Goal: Task Accomplishment & Management: Use online tool/utility

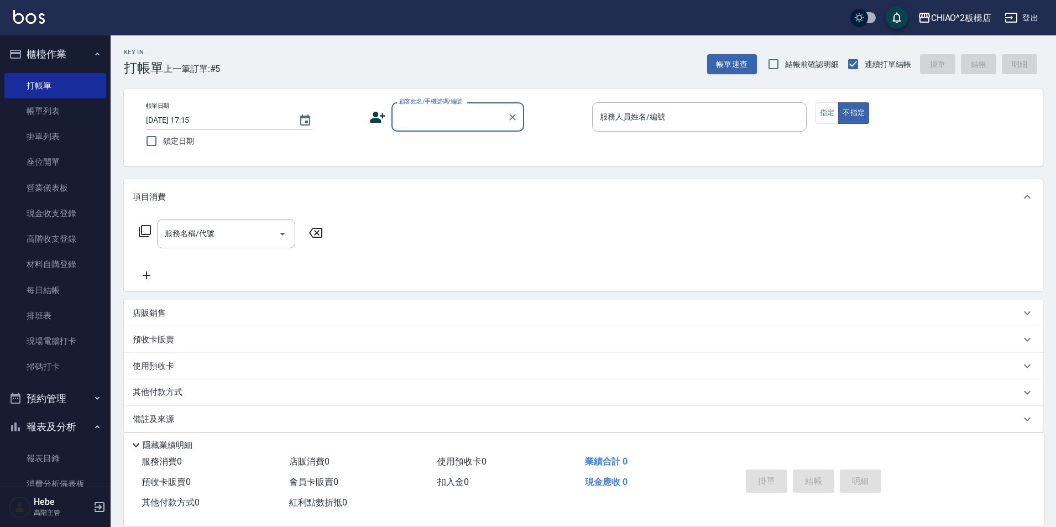
type input "x"
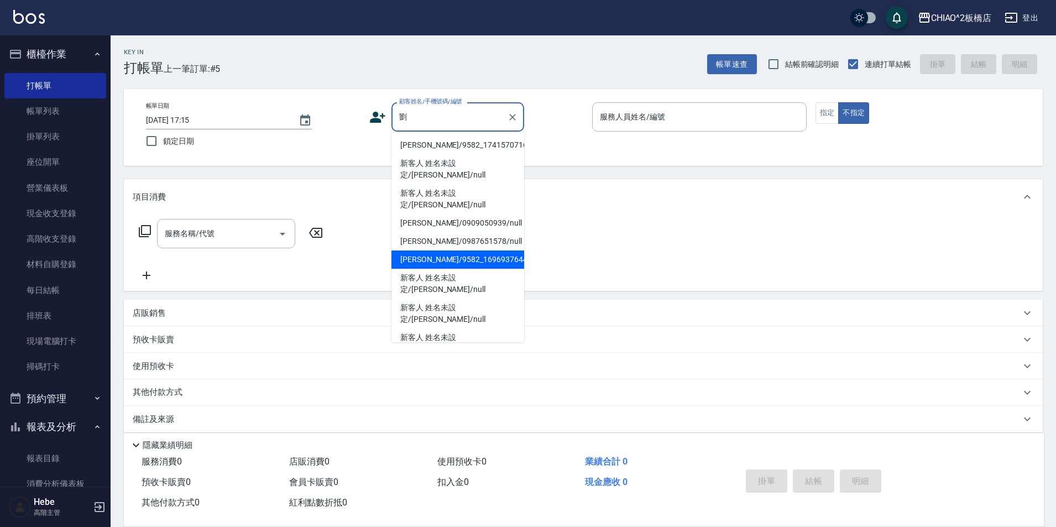
click at [456, 250] on li "[PERSON_NAME]/9582_1696937644/null" at bounding box center [457, 259] width 133 height 18
type input "[PERSON_NAME]/9582_1696937644/null"
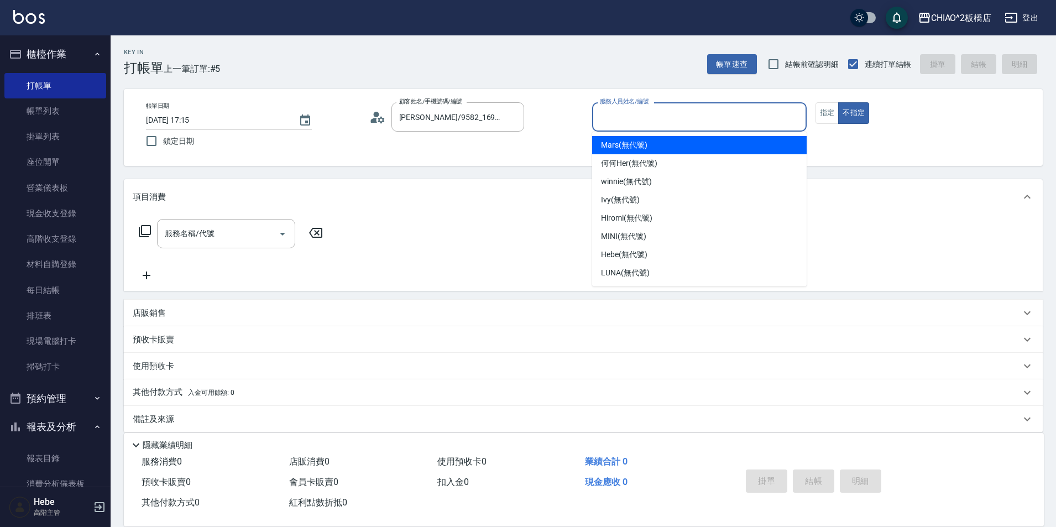
click at [607, 125] on input "服務人員姓名/編號" at bounding box center [699, 116] width 205 height 19
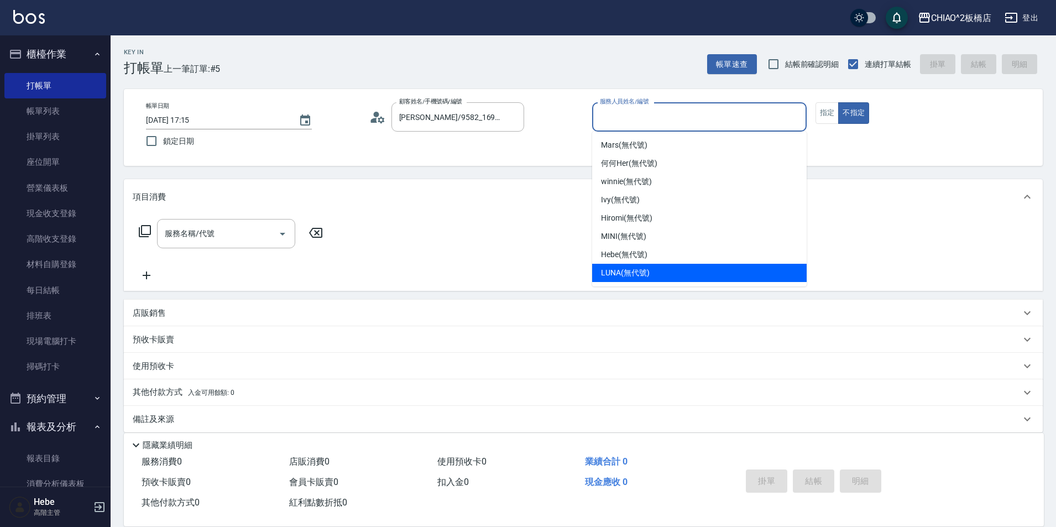
drag, startPoint x: 651, startPoint y: 271, endPoint x: 731, endPoint y: 212, distance: 99.6
click at [652, 271] on div "LUNA (無代號)" at bounding box center [699, 273] width 215 height 18
type input "LUNA(無代號)"
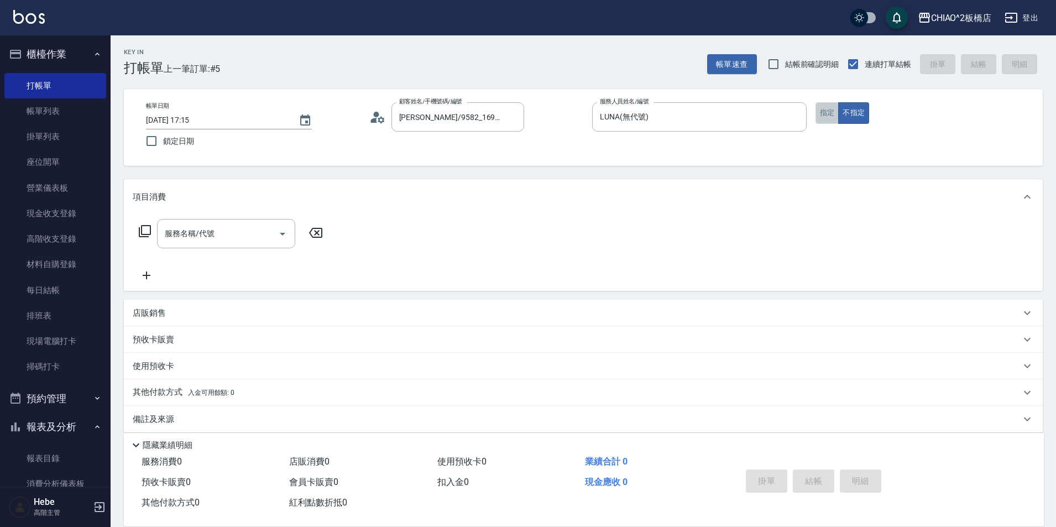
click at [823, 107] on button "指定" at bounding box center [827, 113] width 24 height 22
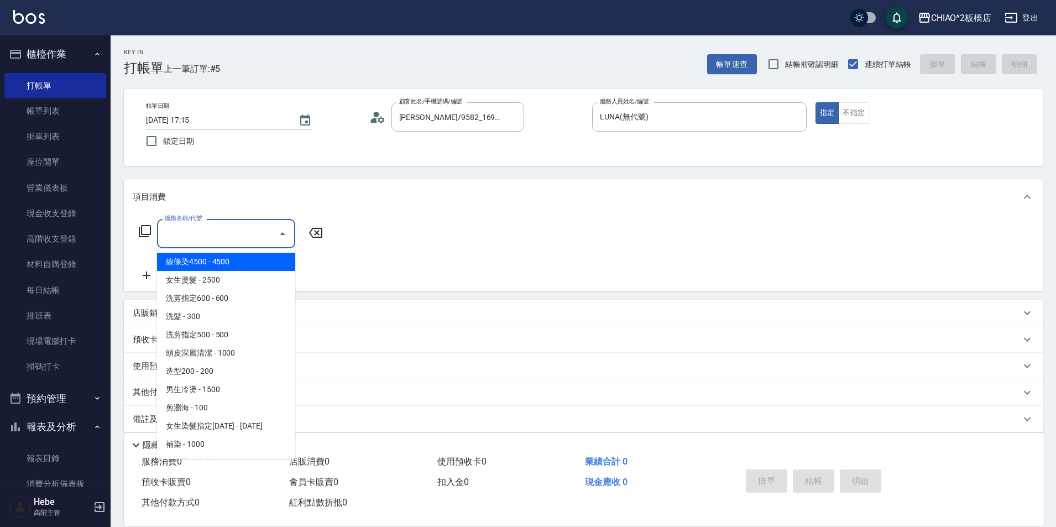
click at [208, 242] on input "服務名稱/代號" at bounding box center [218, 233] width 112 height 19
click at [226, 264] on span "線條染4500 - 4500" at bounding box center [226, 262] width 138 height 18
type input "線條染4500(96675)"
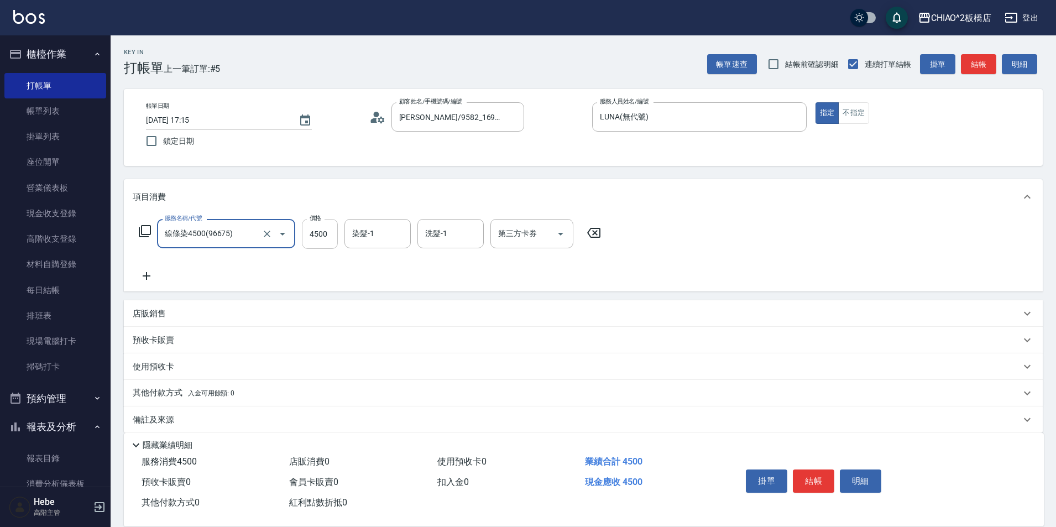
click at [312, 242] on input "4500" at bounding box center [320, 234] width 36 height 30
type input "5400"
click at [825, 479] on button "結帳" at bounding box center [813, 480] width 41 height 23
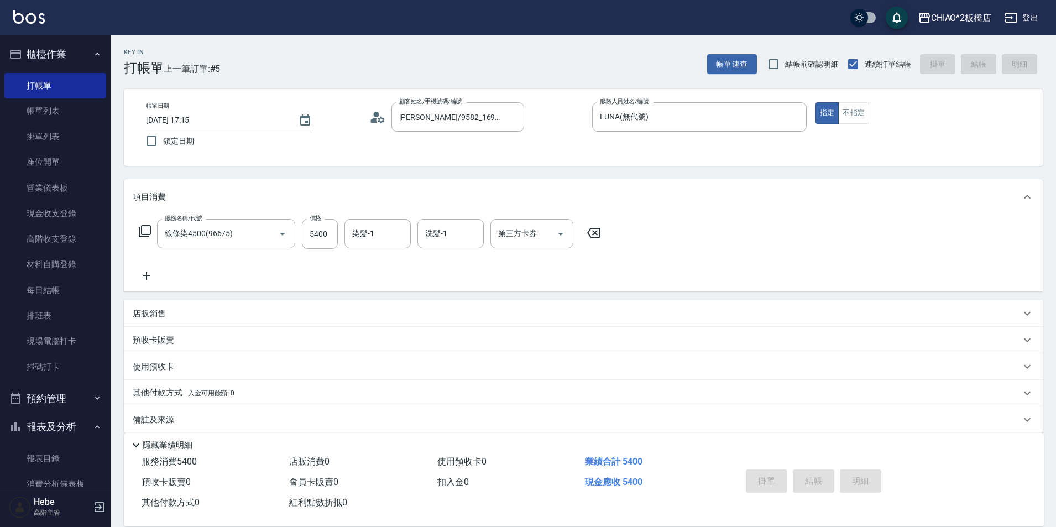
type input "[DATE] 18:47"
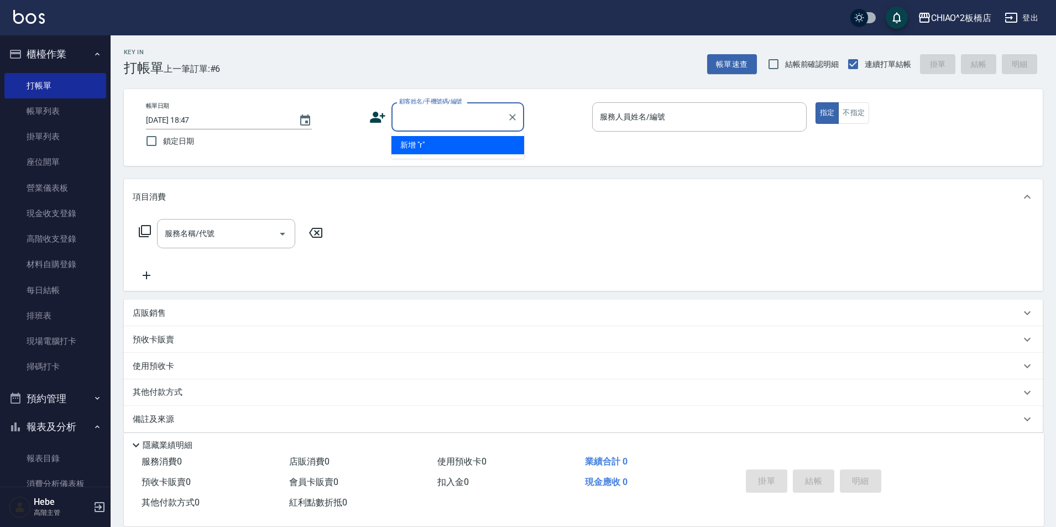
type input "r"
click at [508, 147] on li "新客人 姓名未設定/捲毛弟弟/null" at bounding box center [457, 145] width 133 height 18
type input "新客人 姓名未設定/捲毛弟弟/null"
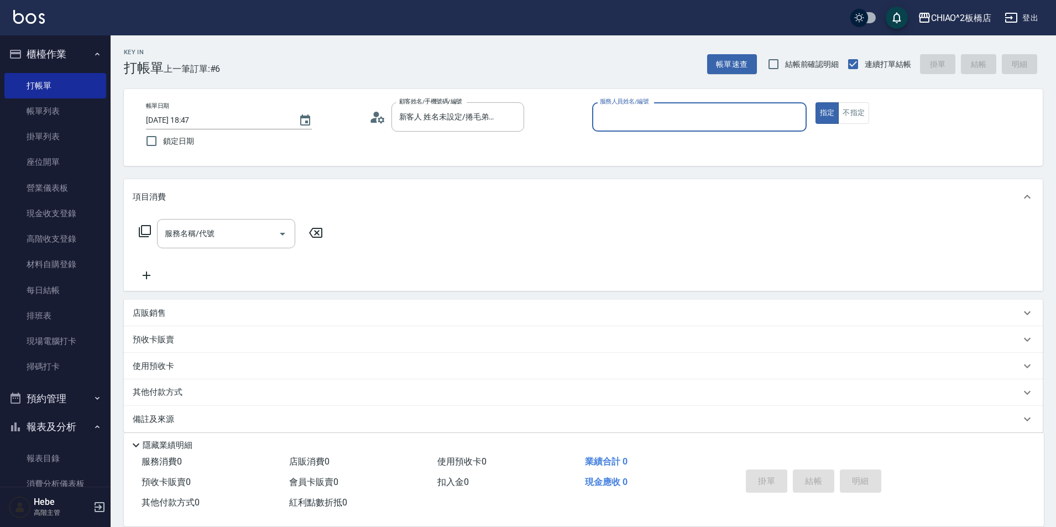
click at [645, 106] on label "服務人員姓名/編號" at bounding box center [624, 101] width 49 height 8
click at [645, 107] on input "服務人員姓名/編號" at bounding box center [699, 116] width 205 height 19
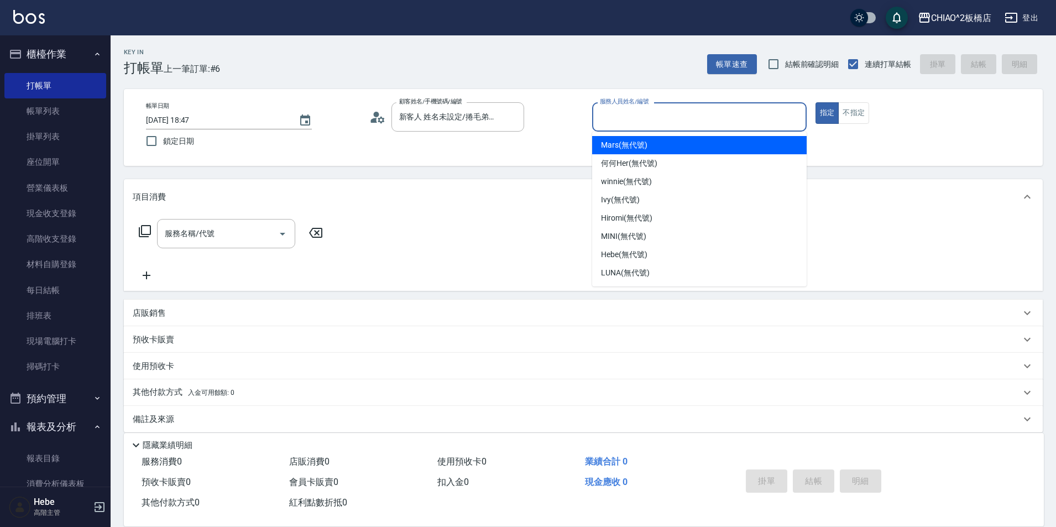
click at [644, 113] on input "服務人員姓名/編號" at bounding box center [699, 116] width 205 height 19
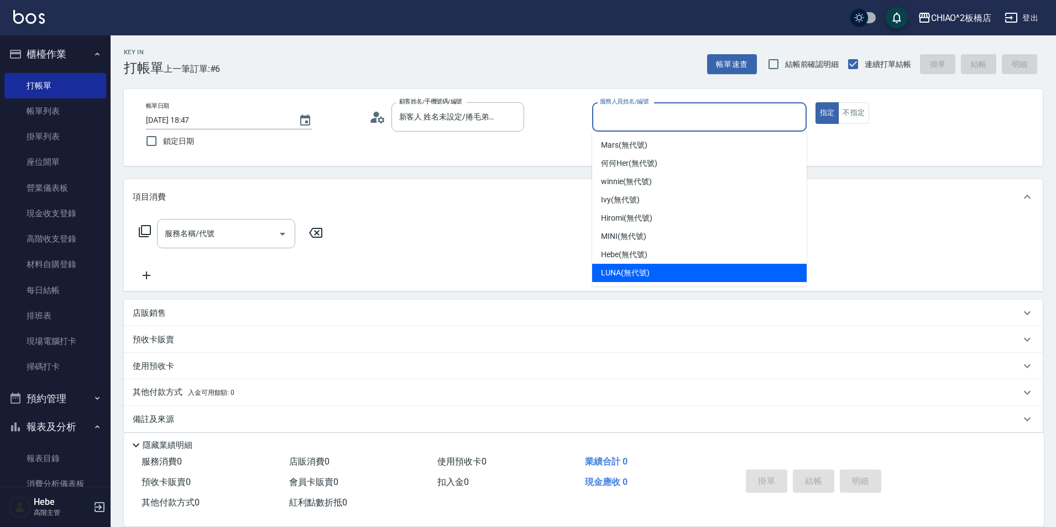
click at [628, 269] on span "LUNA (無代號)" at bounding box center [625, 273] width 49 height 12
type input "LUNA(無代號)"
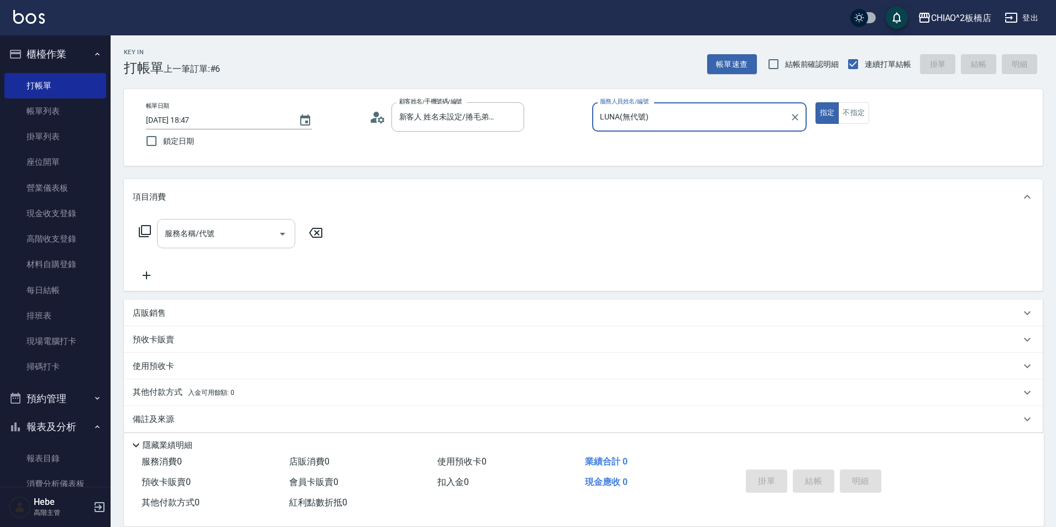
click at [224, 235] on input "服務名稱/代號" at bounding box center [218, 233] width 112 height 19
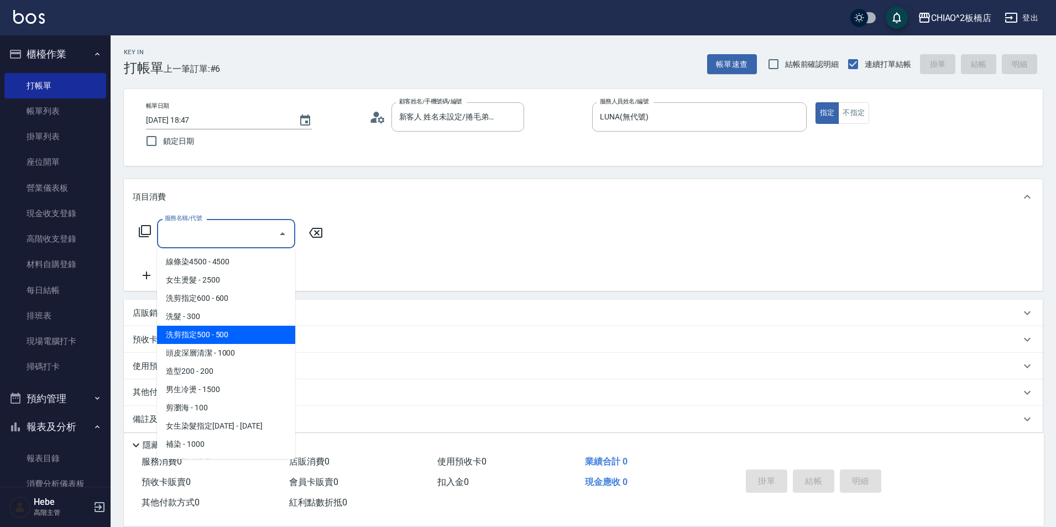
click at [245, 335] on span "洗剪指定500 - 500" at bounding box center [226, 335] width 138 height 18
type input "洗剪指定500(96681)"
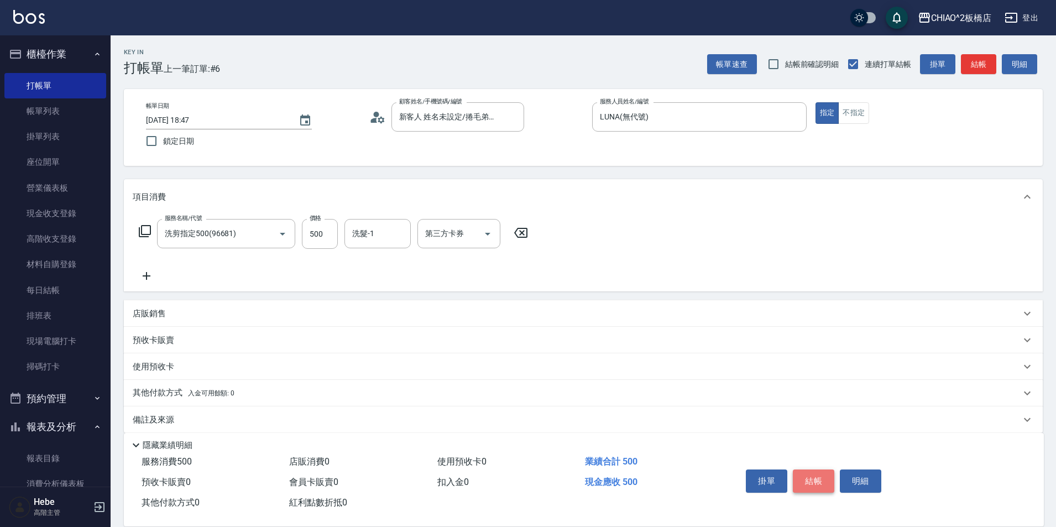
click at [821, 473] on button "結帳" at bounding box center [813, 480] width 41 height 23
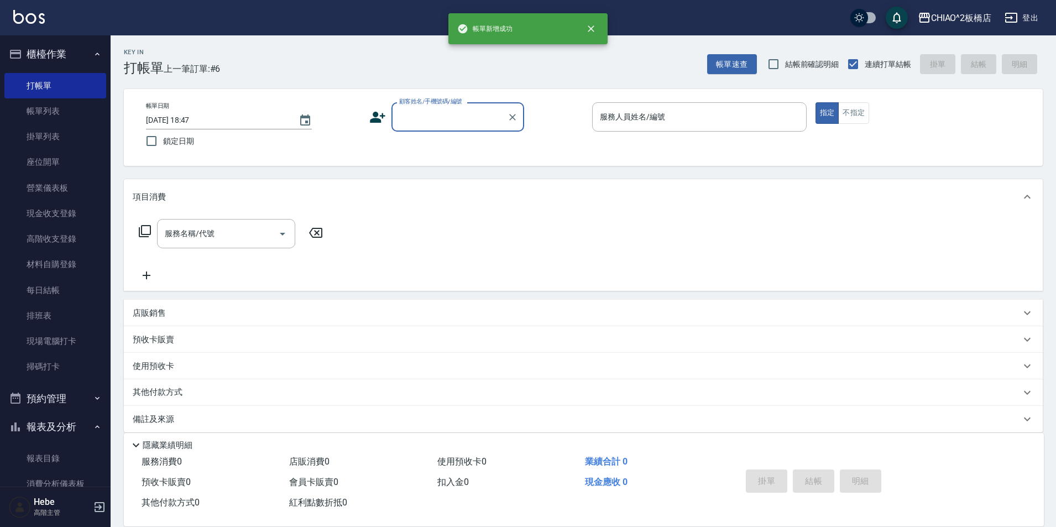
click at [431, 117] on input "顧客姓名/手機號碼/編號" at bounding box center [449, 116] width 106 height 19
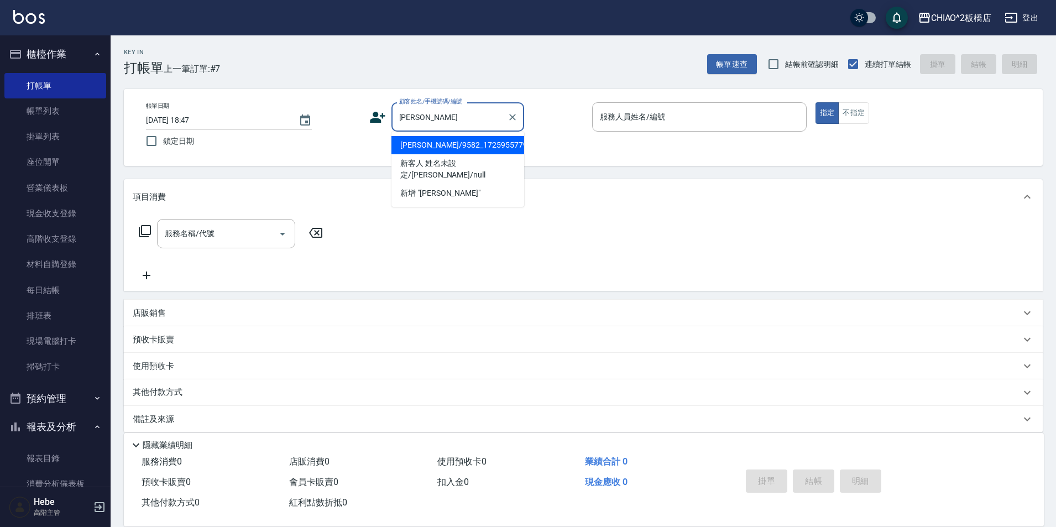
click at [436, 149] on li "[PERSON_NAME]/9582_1725955779/null" at bounding box center [457, 145] width 133 height 18
type input "[PERSON_NAME]/9582_1725955779/null"
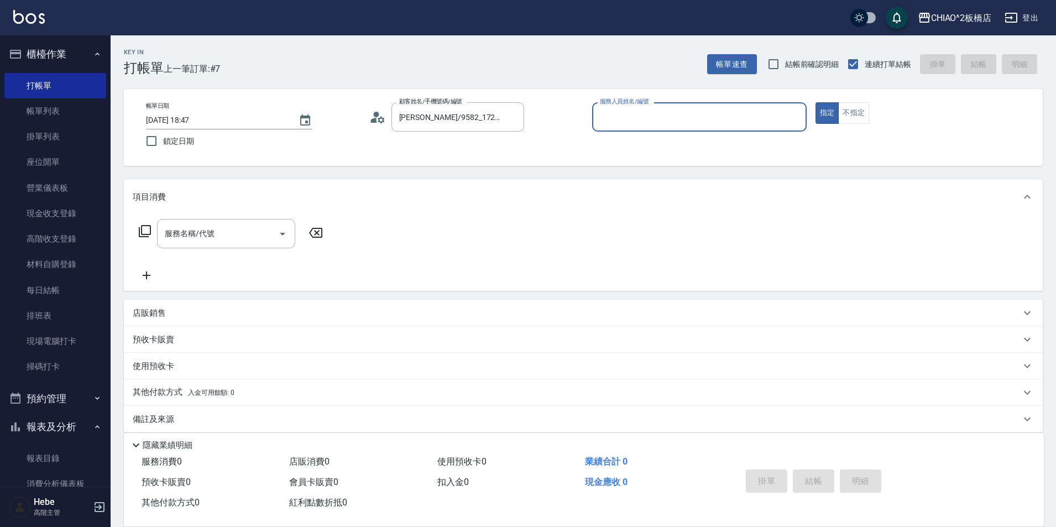
click at [630, 114] on input "服務人員姓名/編號" at bounding box center [699, 116] width 205 height 19
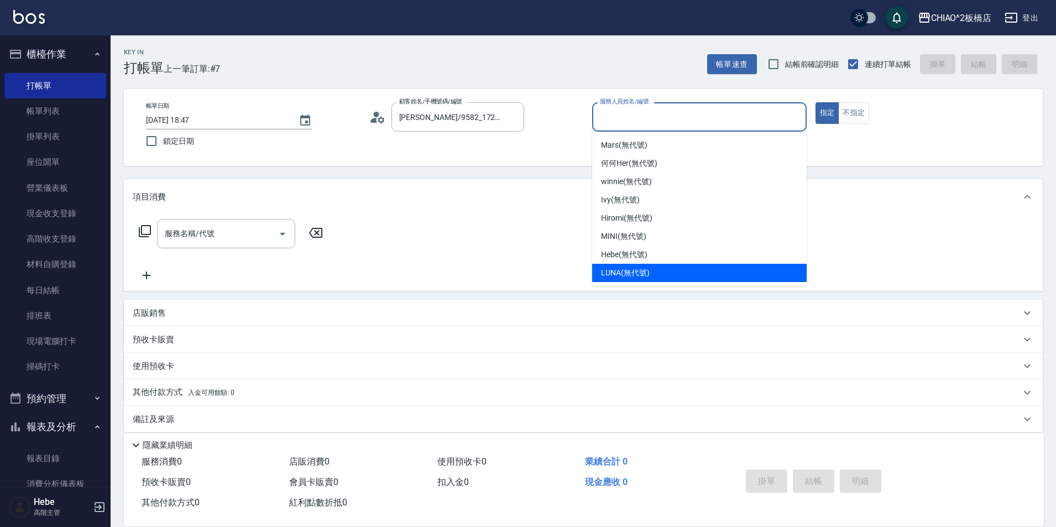
click at [629, 275] on span "LUNA (無代號)" at bounding box center [625, 273] width 49 height 12
type input "LUNA(無代號)"
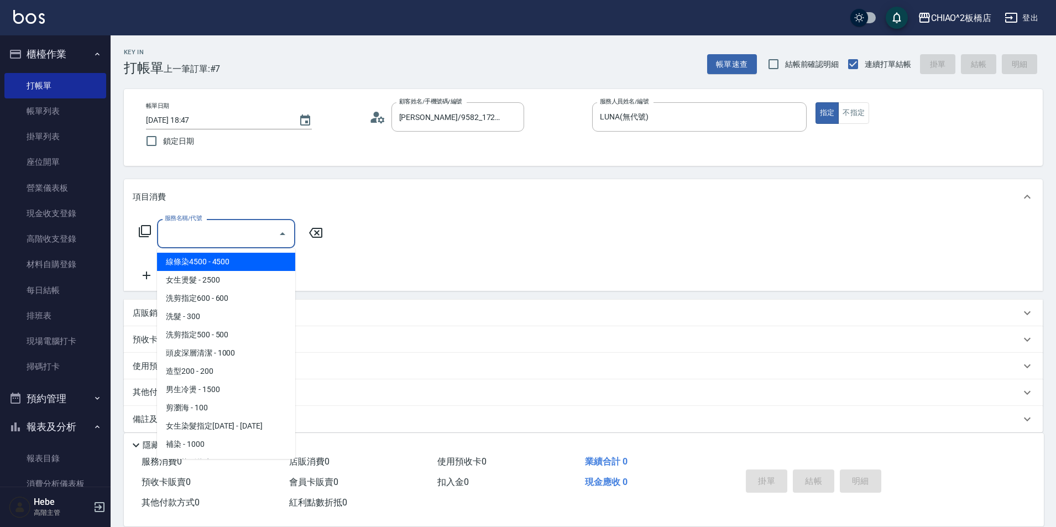
click at [227, 231] on input "服務名稱/代號" at bounding box center [218, 233] width 112 height 19
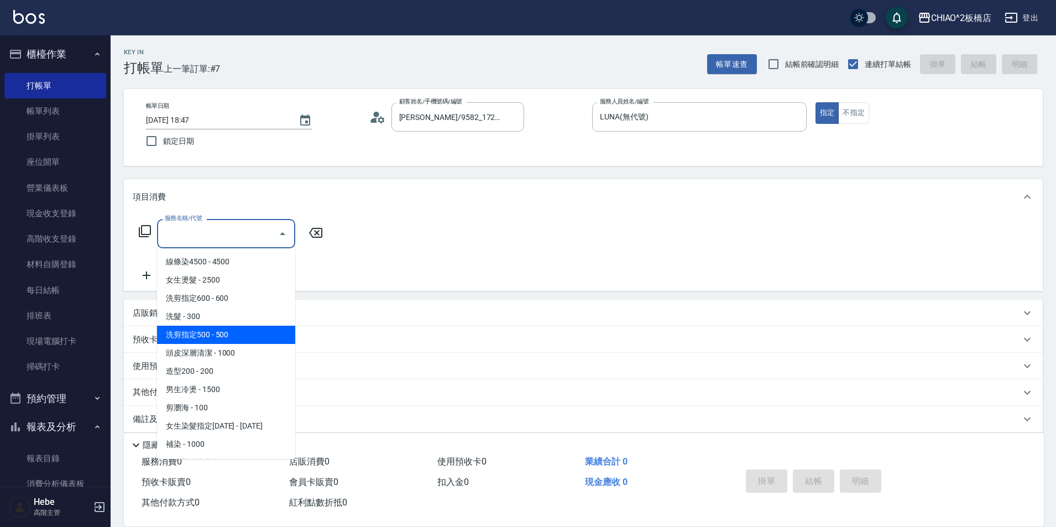
click at [238, 336] on span "洗剪指定500 - 500" at bounding box center [226, 335] width 138 height 18
type input "洗剪指定500(96681)"
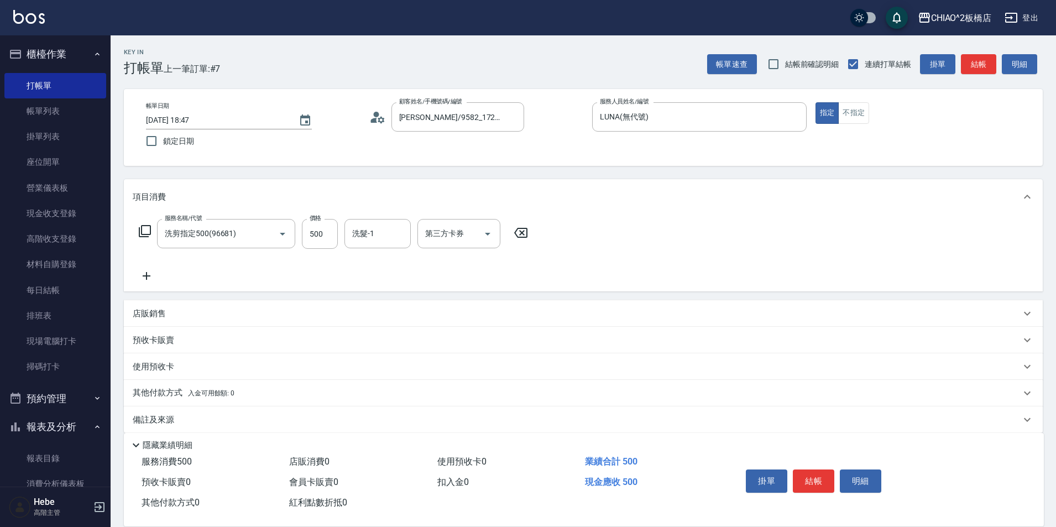
click at [147, 274] on icon at bounding box center [147, 276] width 8 height 8
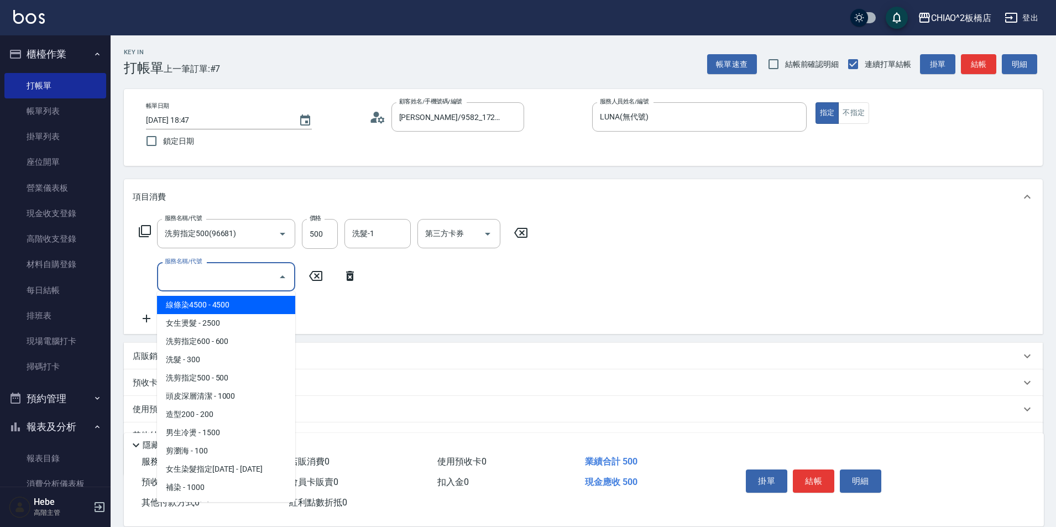
click at [180, 272] on input "服務名稱/代號" at bounding box center [218, 276] width 112 height 19
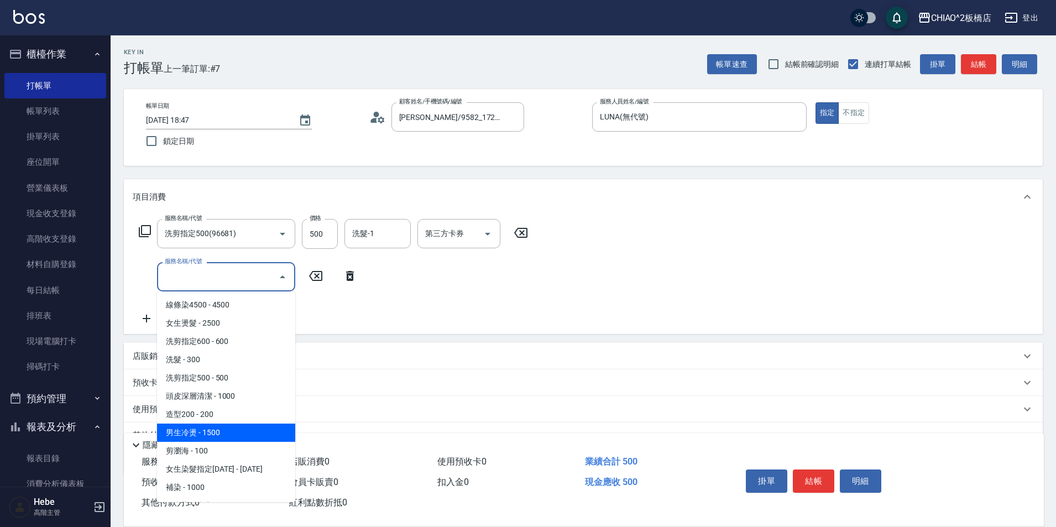
click at [211, 436] on span "男生冷燙 - 1500" at bounding box center [226, 432] width 138 height 18
type input "男生冷燙(96688)"
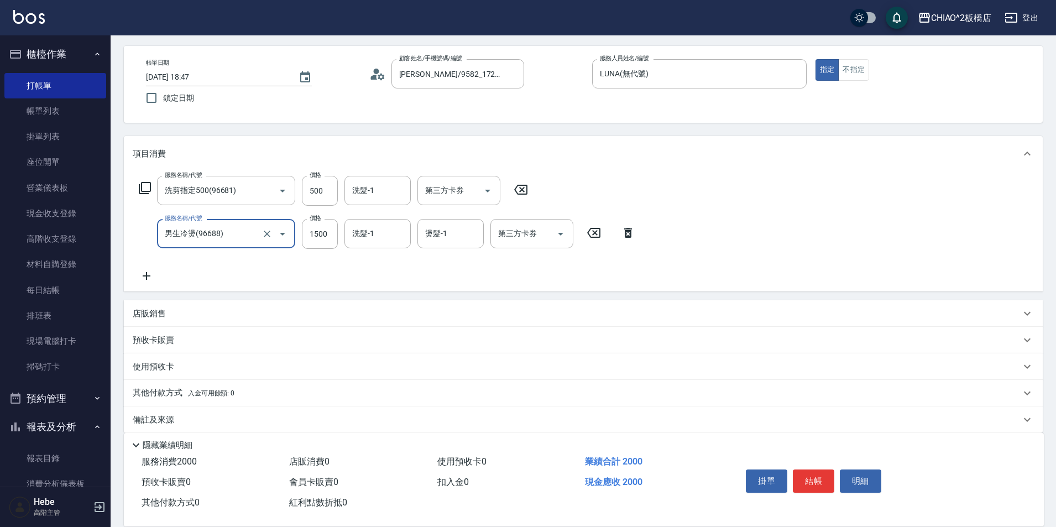
scroll to position [55, 0]
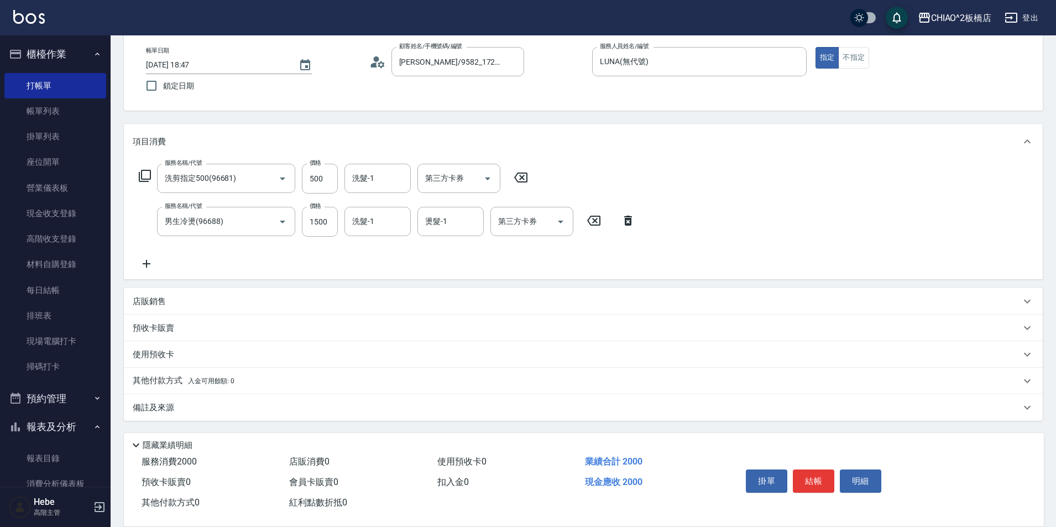
click at [171, 385] on p "其他付款方式 入金可用餘額: 0" at bounding box center [184, 381] width 102 height 12
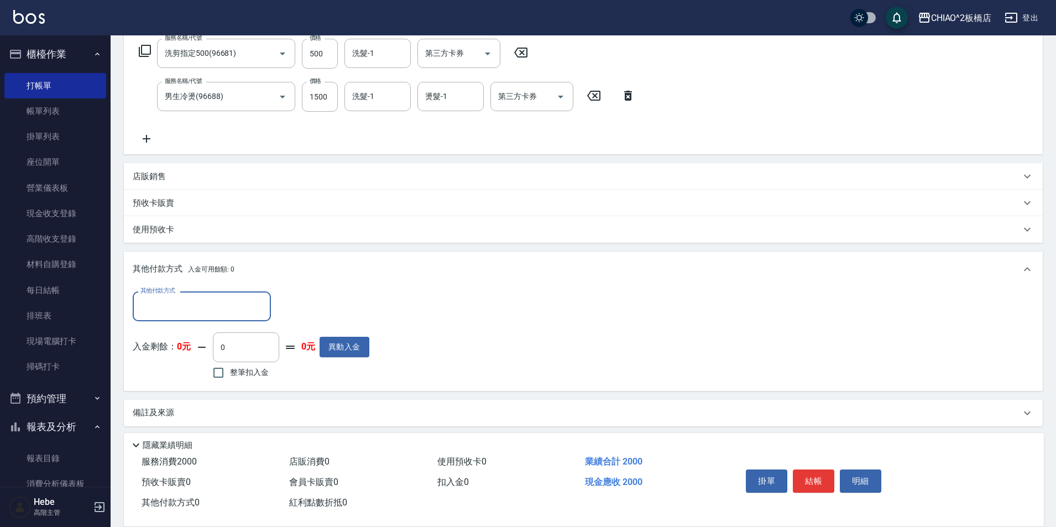
scroll to position [186, 0]
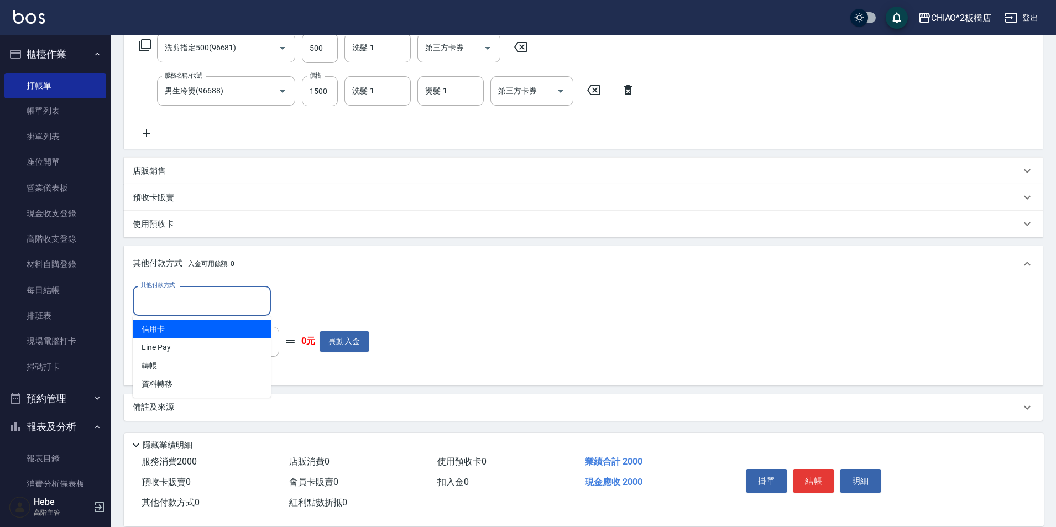
drag, startPoint x: 153, startPoint y: 305, endPoint x: 160, endPoint y: 326, distance: 22.7
click at [153, 304] on input "其他付款方式" at bounding box center [202, 300] width 128 height 19
click at [160, 329] on span "信用卡" at bounding box center [202, 329] width 138 height 18
type input "信用卡"
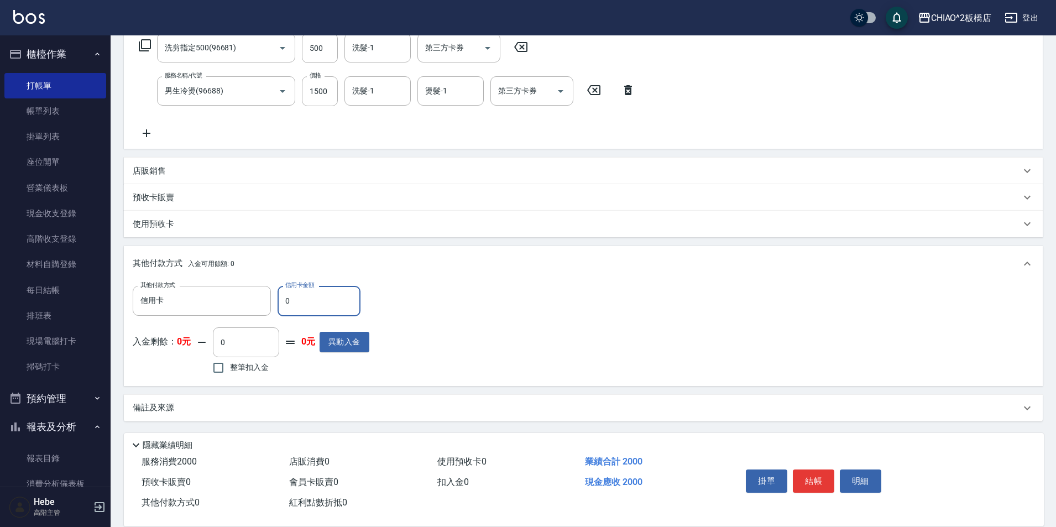
click at [406, 350] on div "其他付款方式 信用卡 其他付款方式 信用卡金額 0 信用卡金額 入金剩餘： 0元 0 ​ 整筆扣入金 0元 異動入金" at bounding box center [583, 331] width 901 height 91
click at [334, 310] on input "0" at bounding box center [319, 301] width 83 height 30
type input "2000"
click at [807, 477] on button "結帳" at bounding box center [813, 480] width 41 height 23
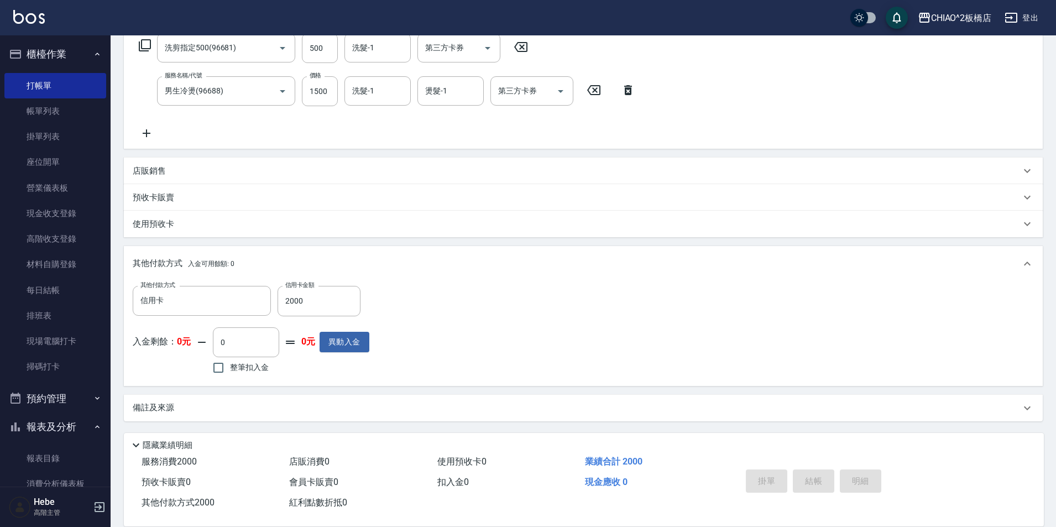
type input "[DATE] 18:48"
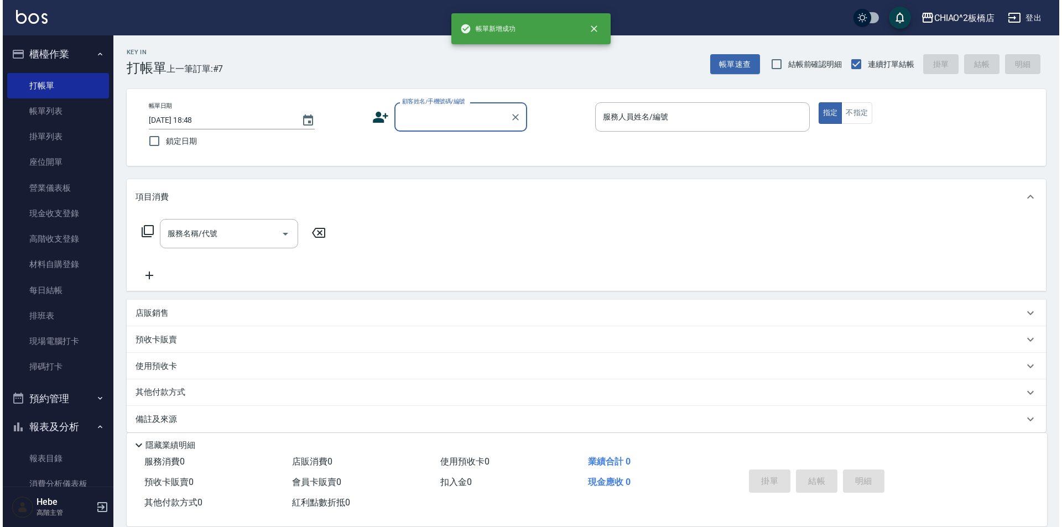
scroll to position [0, 0]
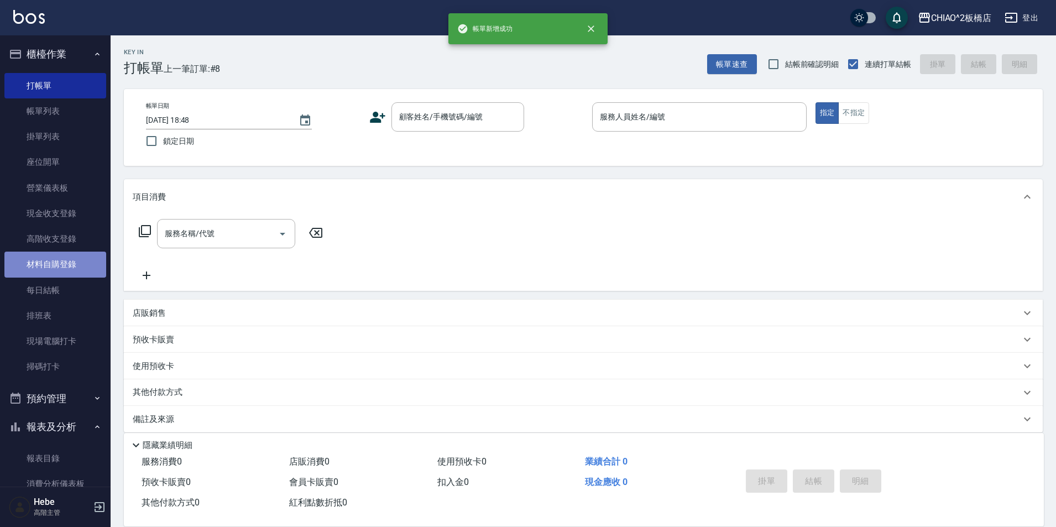
click at [61, 261] on link "材料自購登錄" at bounding box center [55, 264] width 102 height 25
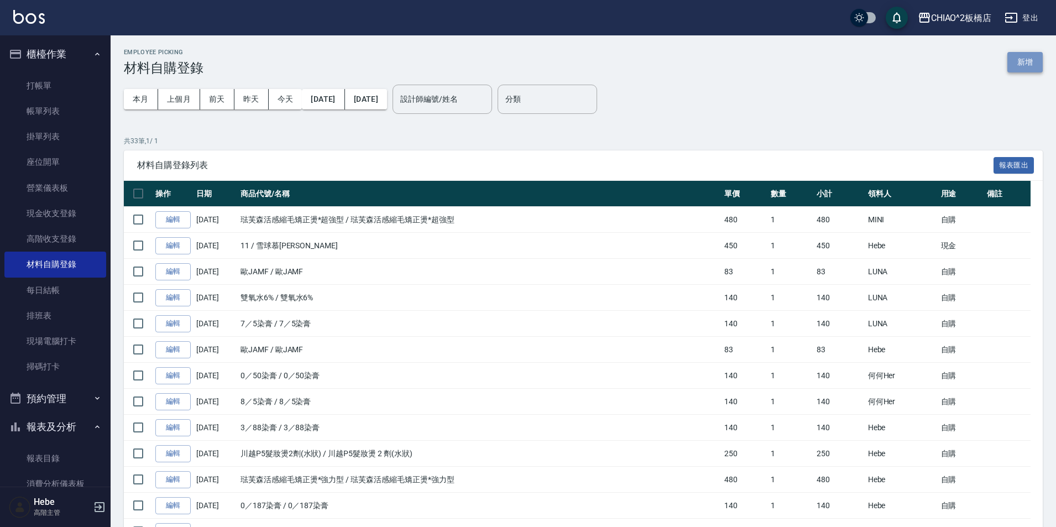
click at [1018, 60] on button "新增" at bounding box center [1024, 62] width 35 height 20
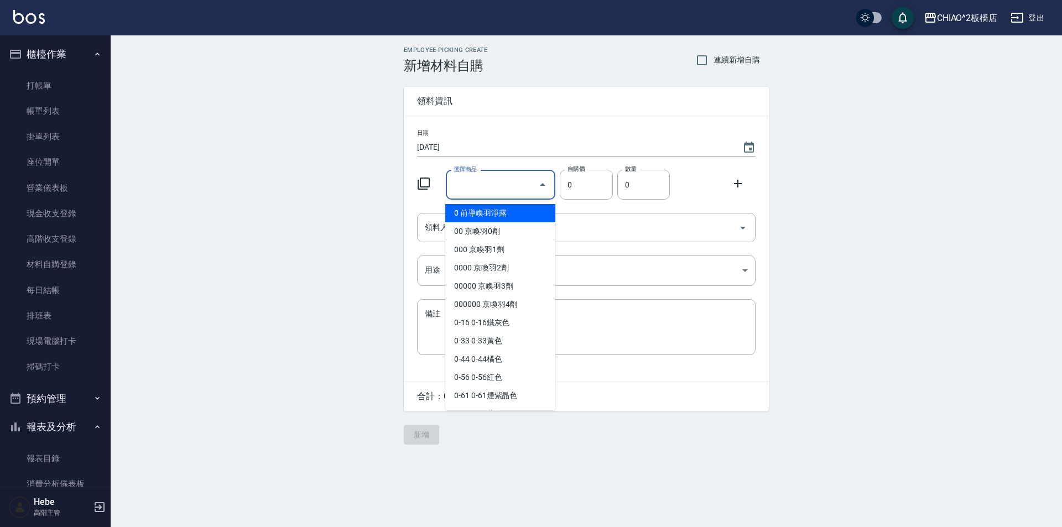
click at [499, 180] on input "選擇商品" at bounding box center [492, 184] width 83 height 19
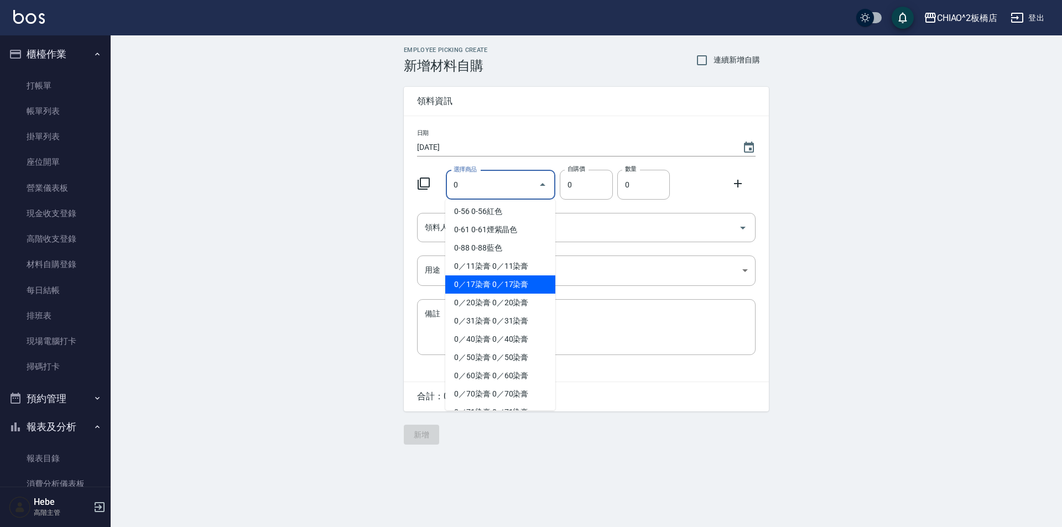
scroll to position [276, 0]
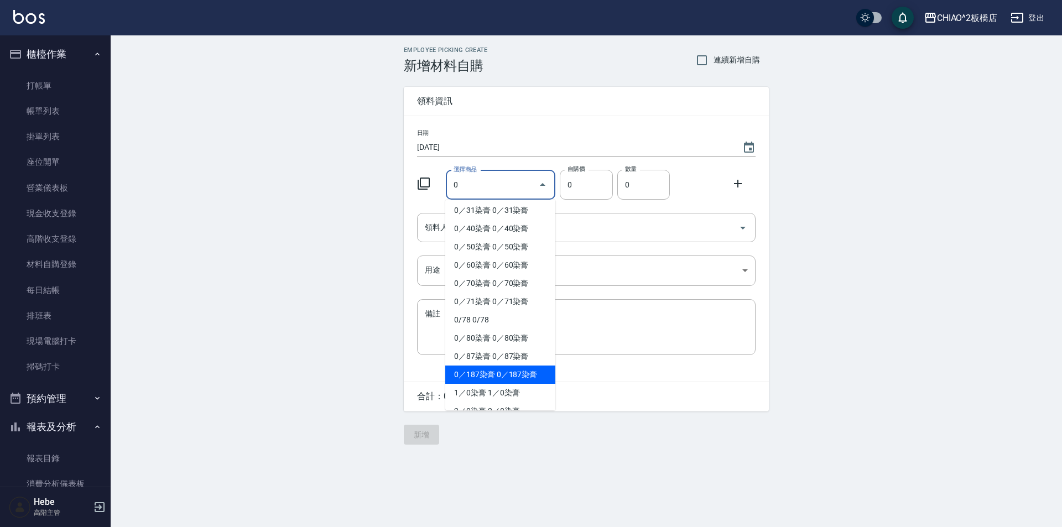
click at [494, 370] on li "0／187染膏 0／187染膏" at bounding box center [500, 374] width 110 height 18
type input "0／187染膏"
type input "140"
type input "1"
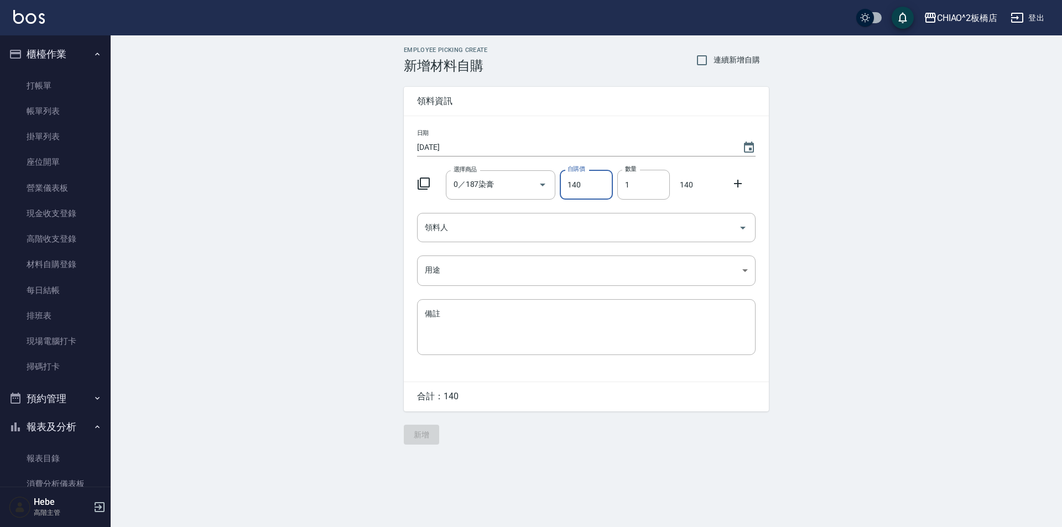
click at [740, 186] on icon at bounding box center [737, 183] width 13 height 13
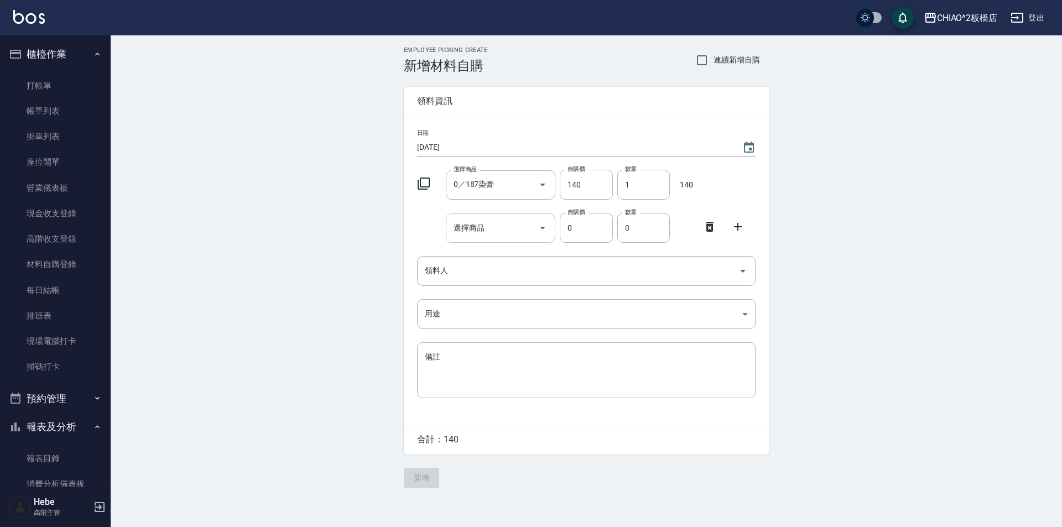
click at [474, 227] on div "選擇商品 選擇商品" at bounding box center [501, 227] width 110 height 29
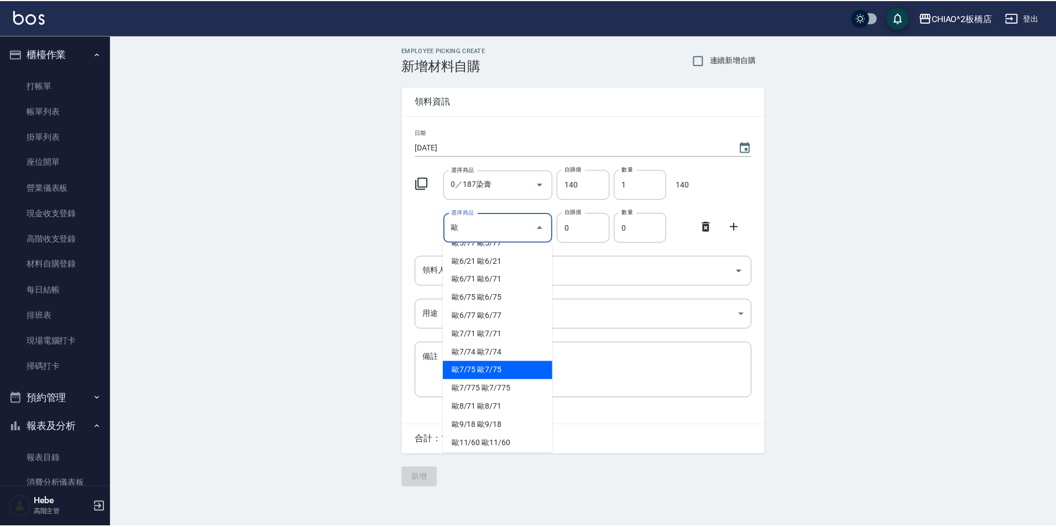
scroll to position [111, 0]
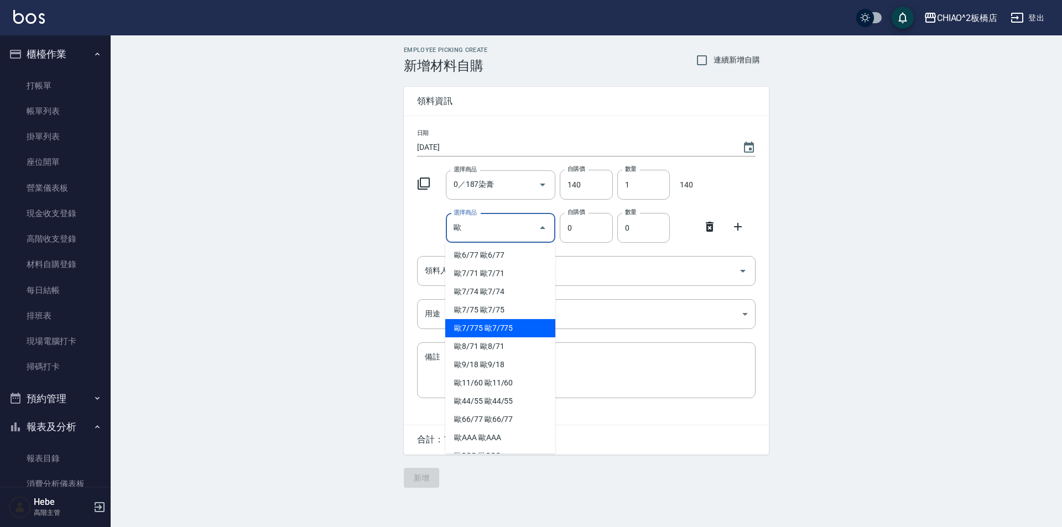
click at [471, 330] on li "歐7/775 歐7/775" at bounding box center [500, 328] width 110 height 18
type input "歐7/775"
type input "83"
type input "1"
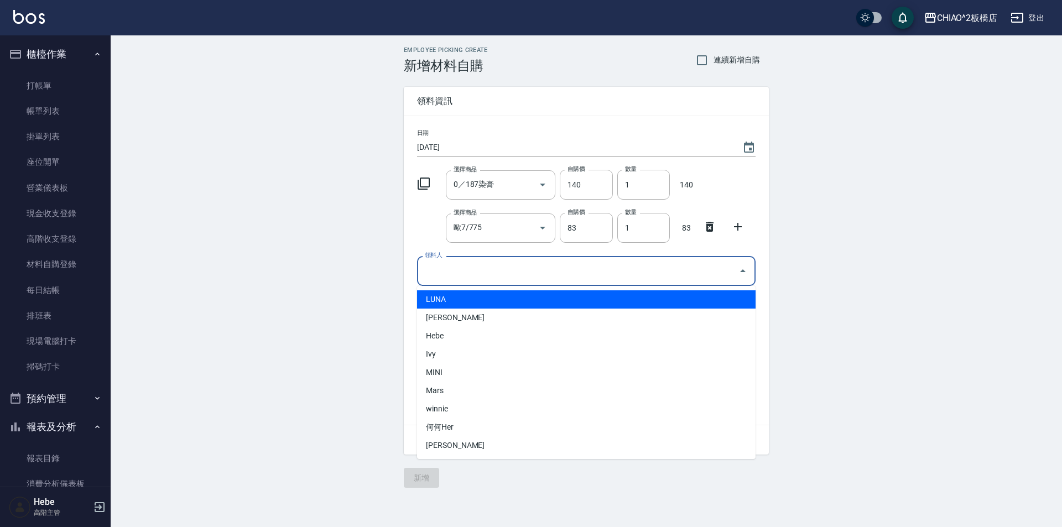
click at [466, 278] on input "領料人" at bounding box center [578, 270] width 312 height 19
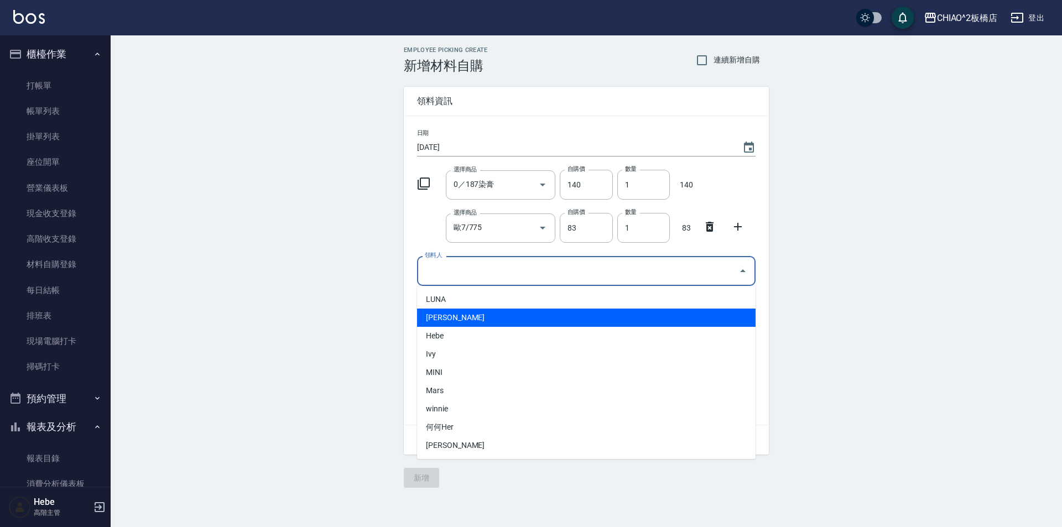
click at [464, 308] on li "[PERSON_NAME]" at bounding box center [586, 317] width 338 height 18
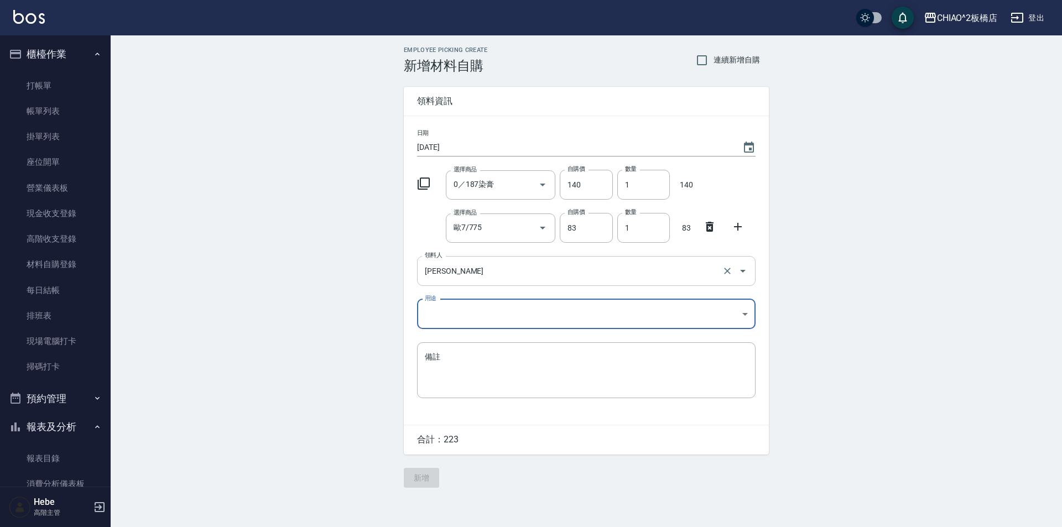
click at [458, 276] on input "[PERSON_NAME]" at bounding box center [570, 270] width 297 height 19
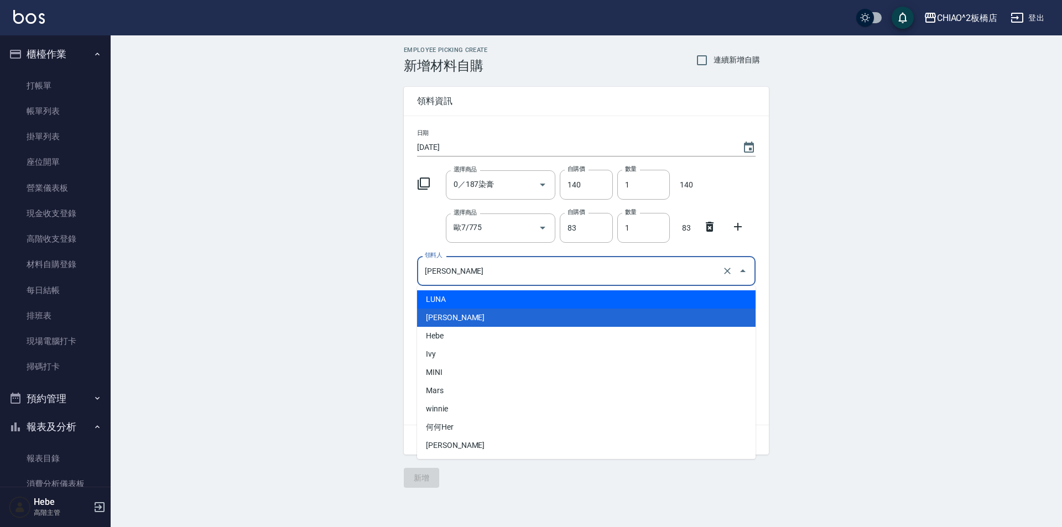
click at [454, 303] on li "LUNA" at bounding box center [586, 299] width 338 height 18
type input "LUNA"
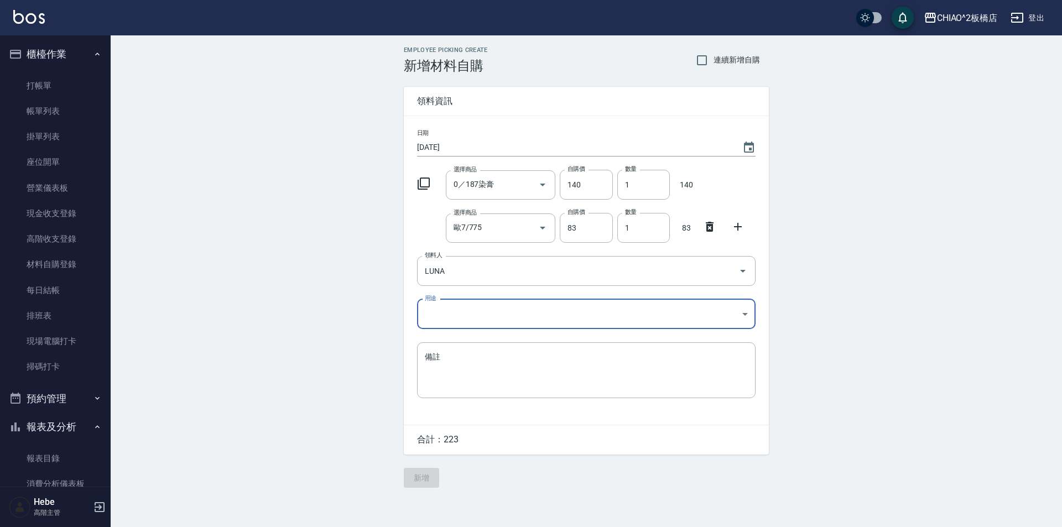
click at [453, 316] on body "CHIAO^2板橋店 登出 櫃檯作業 打帳單 帳單列表 掛單列表 座位開單 營業儀表板 現金收支登錄 高階收支登錄 材料自購登錄 每日結帳 排班表 現場電腦打…" at bounding box center [531, 263] width 1062 height 527
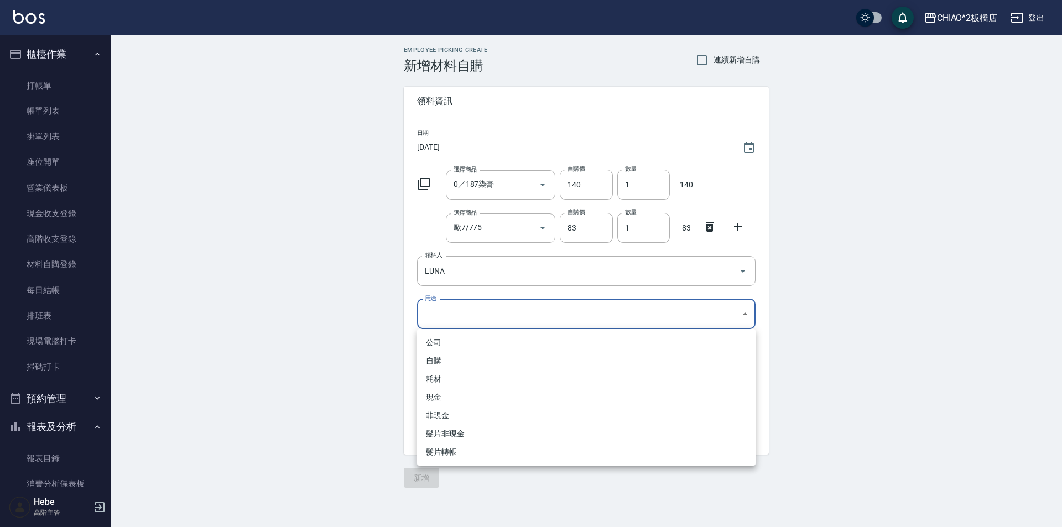
click at [453, 358] on li "自購" at bounding box center [586, 361] width 338 height 18
type input "自購"
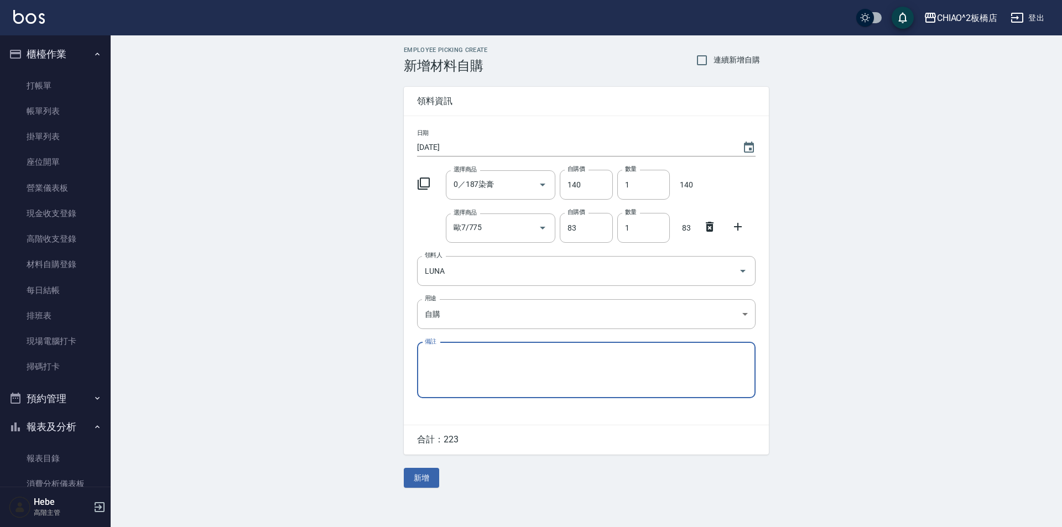
click at [424, 476] on button "新增" at bounding box center [421, 478] width 35 height 20
